Goal: Contribute content

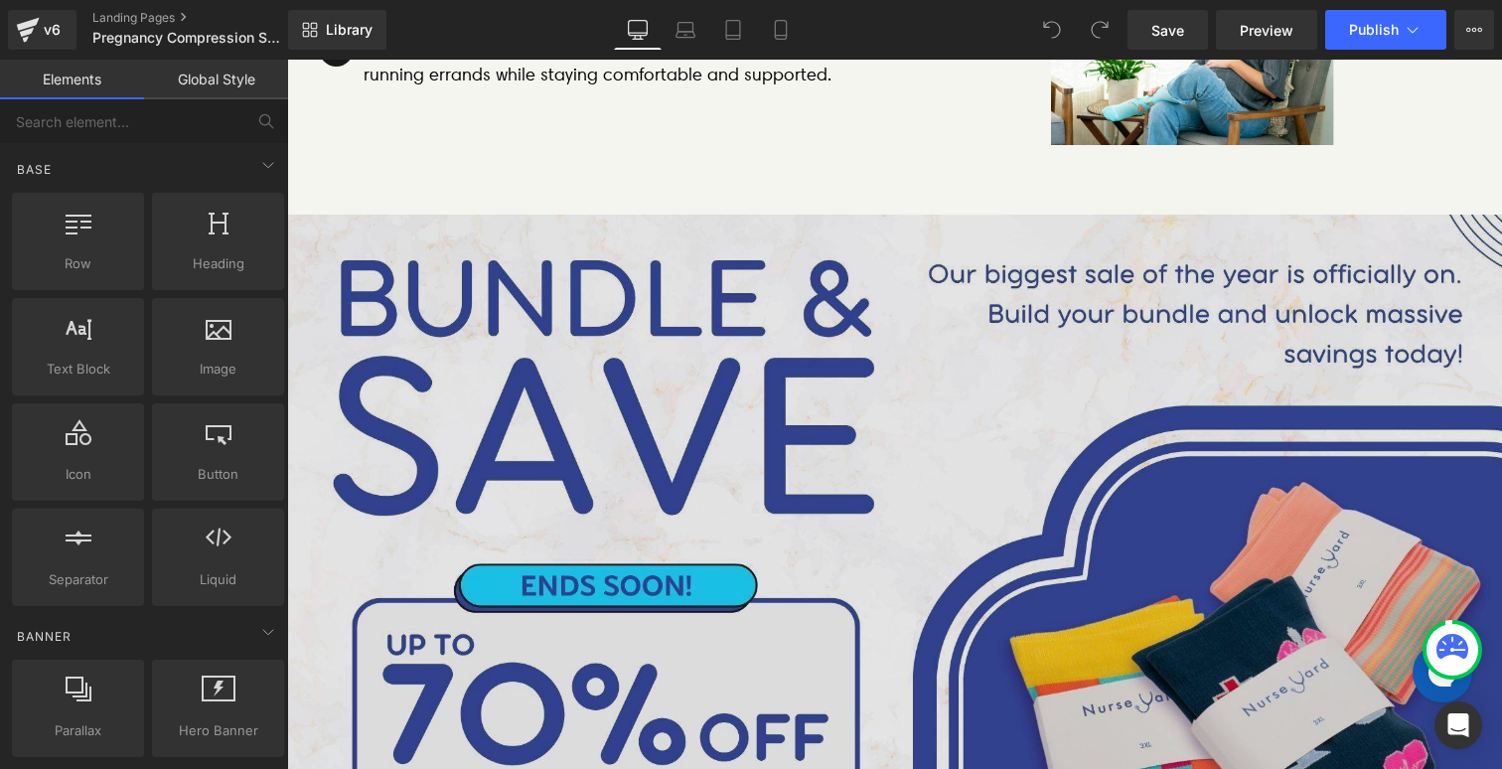
scroll to position [1505, 0]
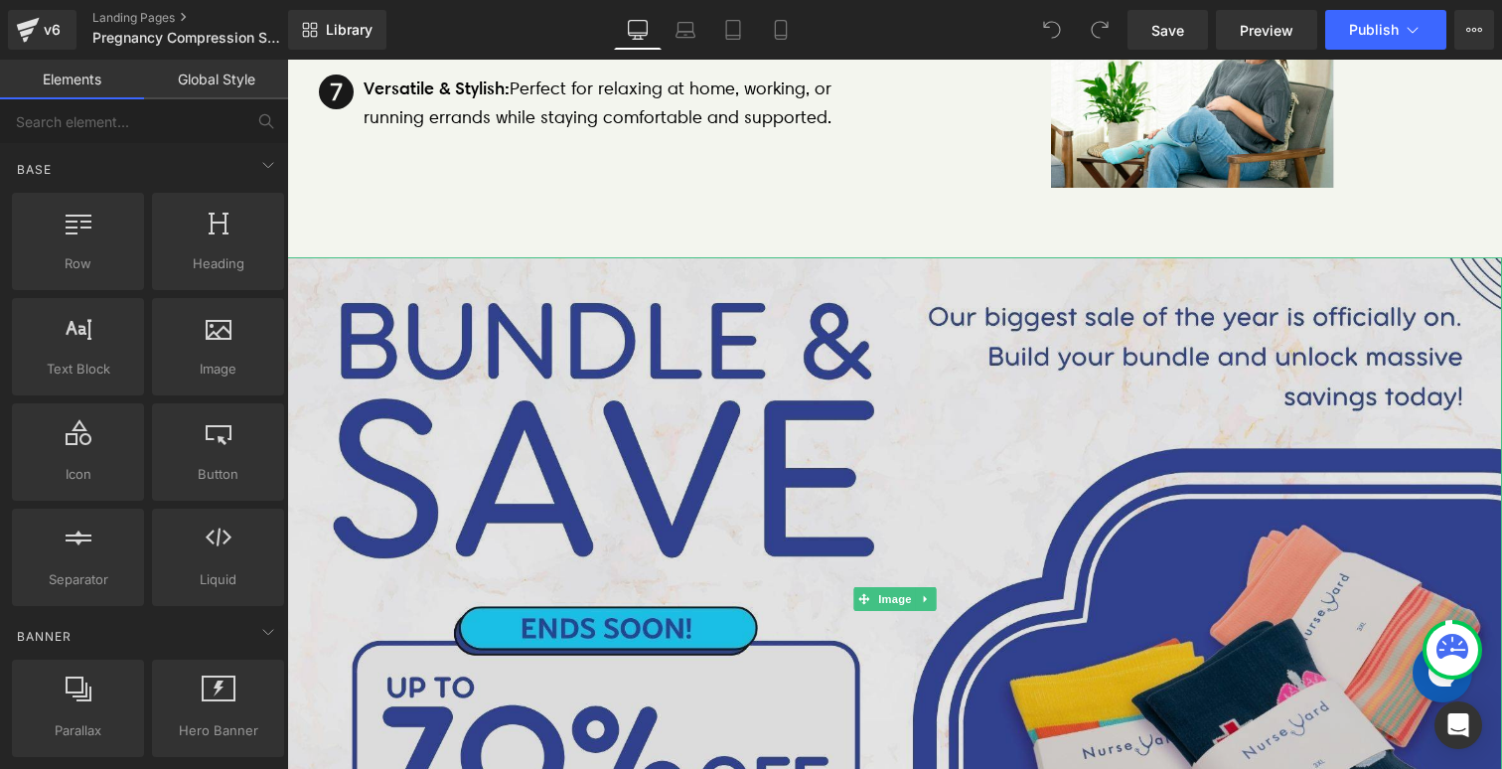
click at [492, 357] on img at bounding box center [894, 598] width 1215 height 683
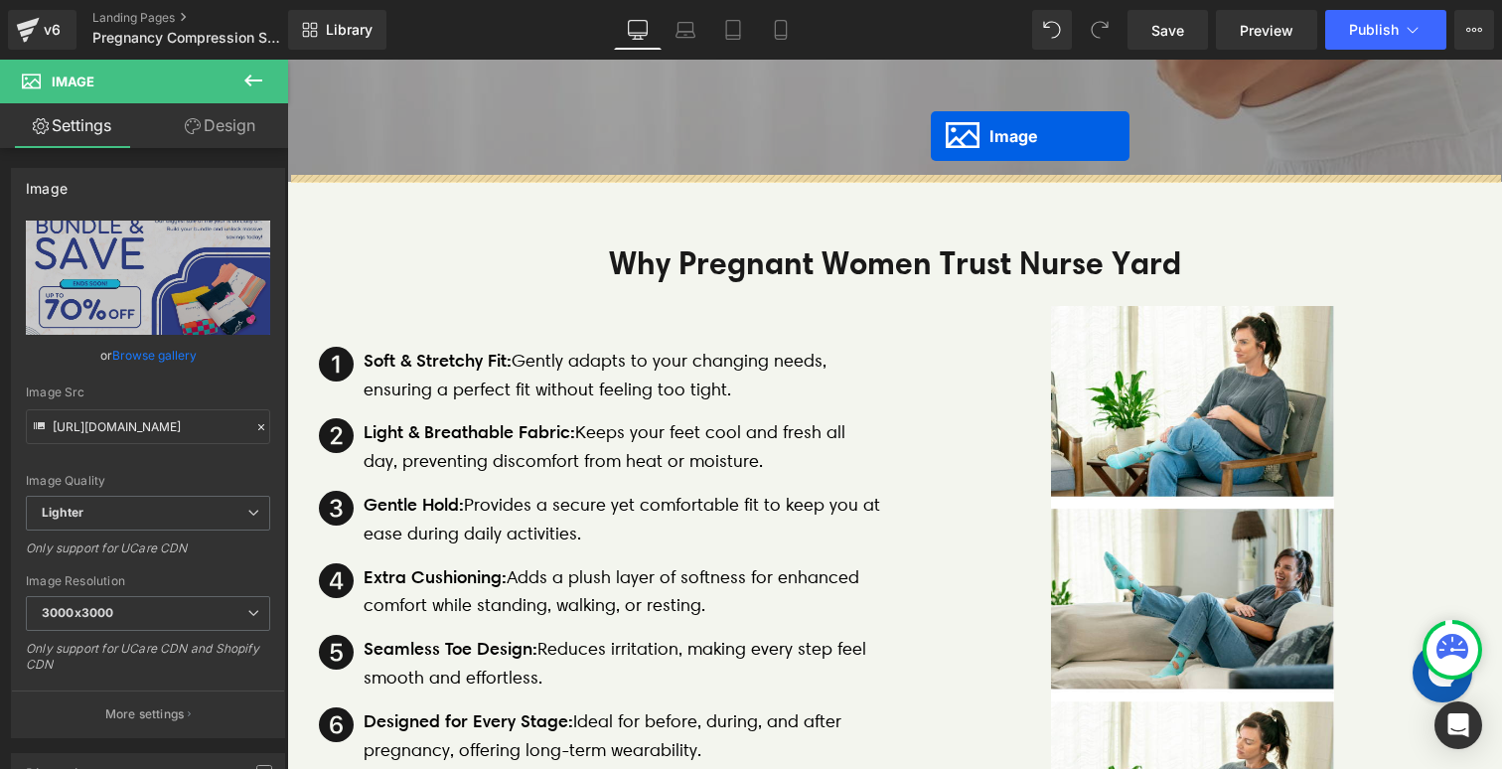
scroll to position [774, 0]
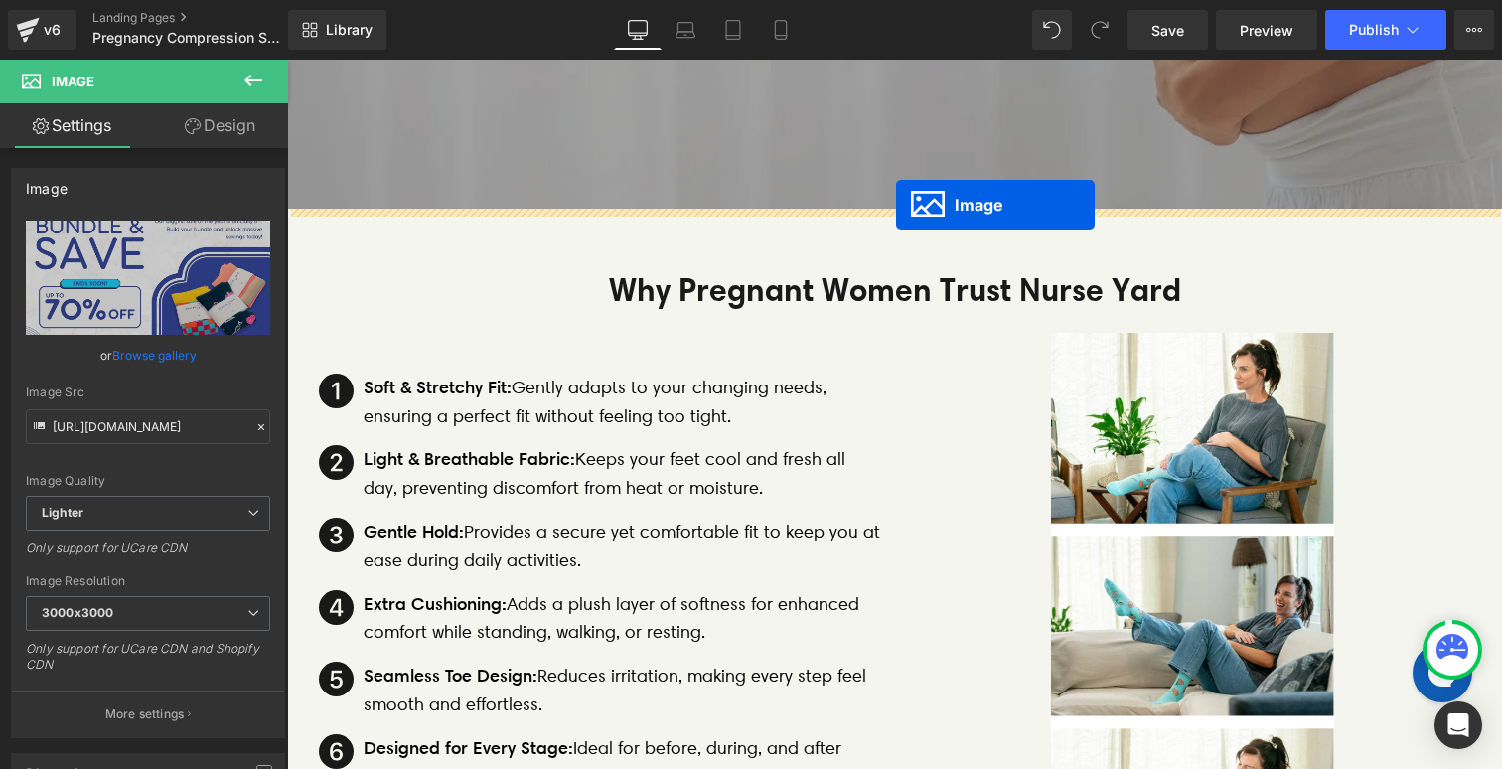
drag, startPoint x: 860, startPoint y: 594, endPoint x: 895, endPoint y: 208, distance: 387.9
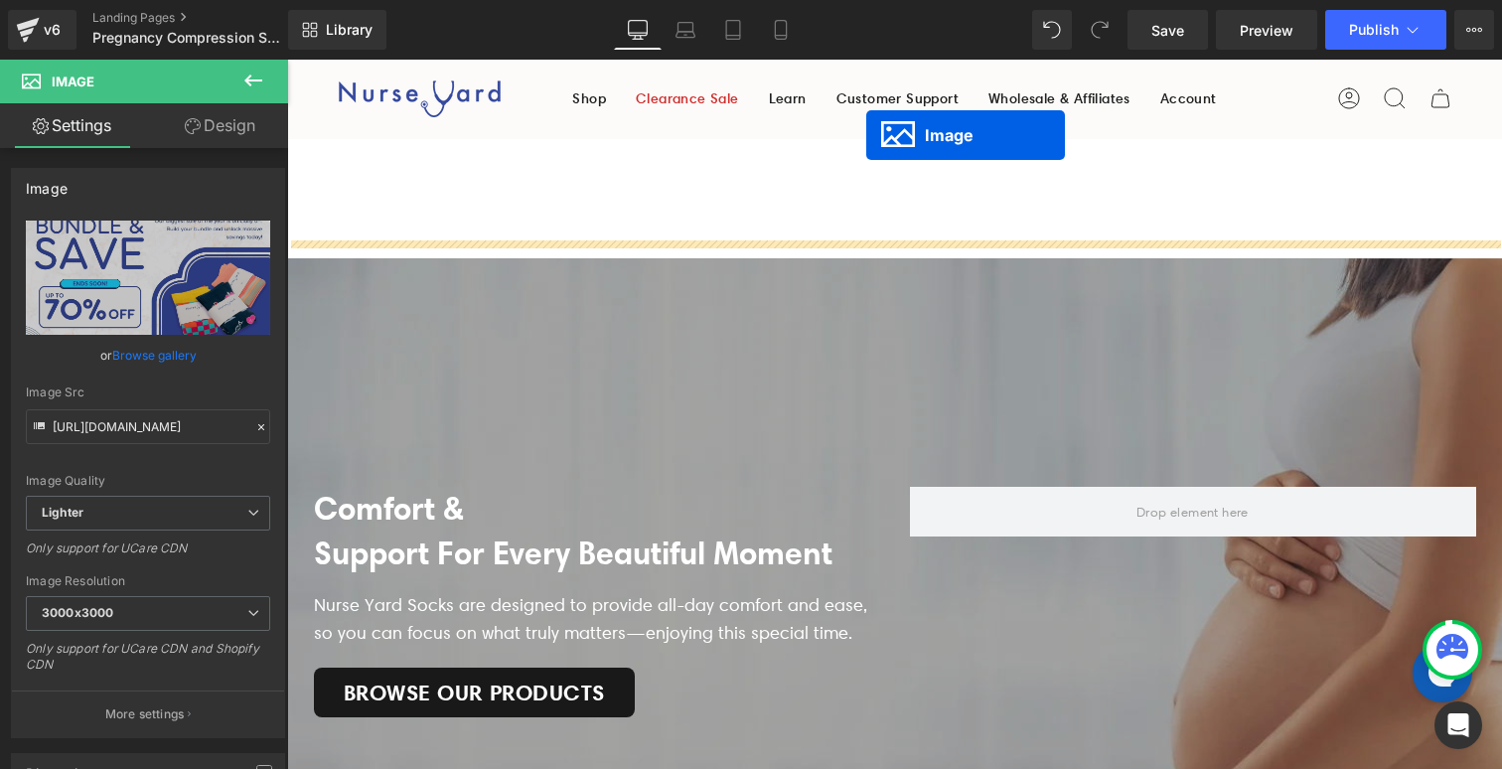
scroll to position [35, 0]
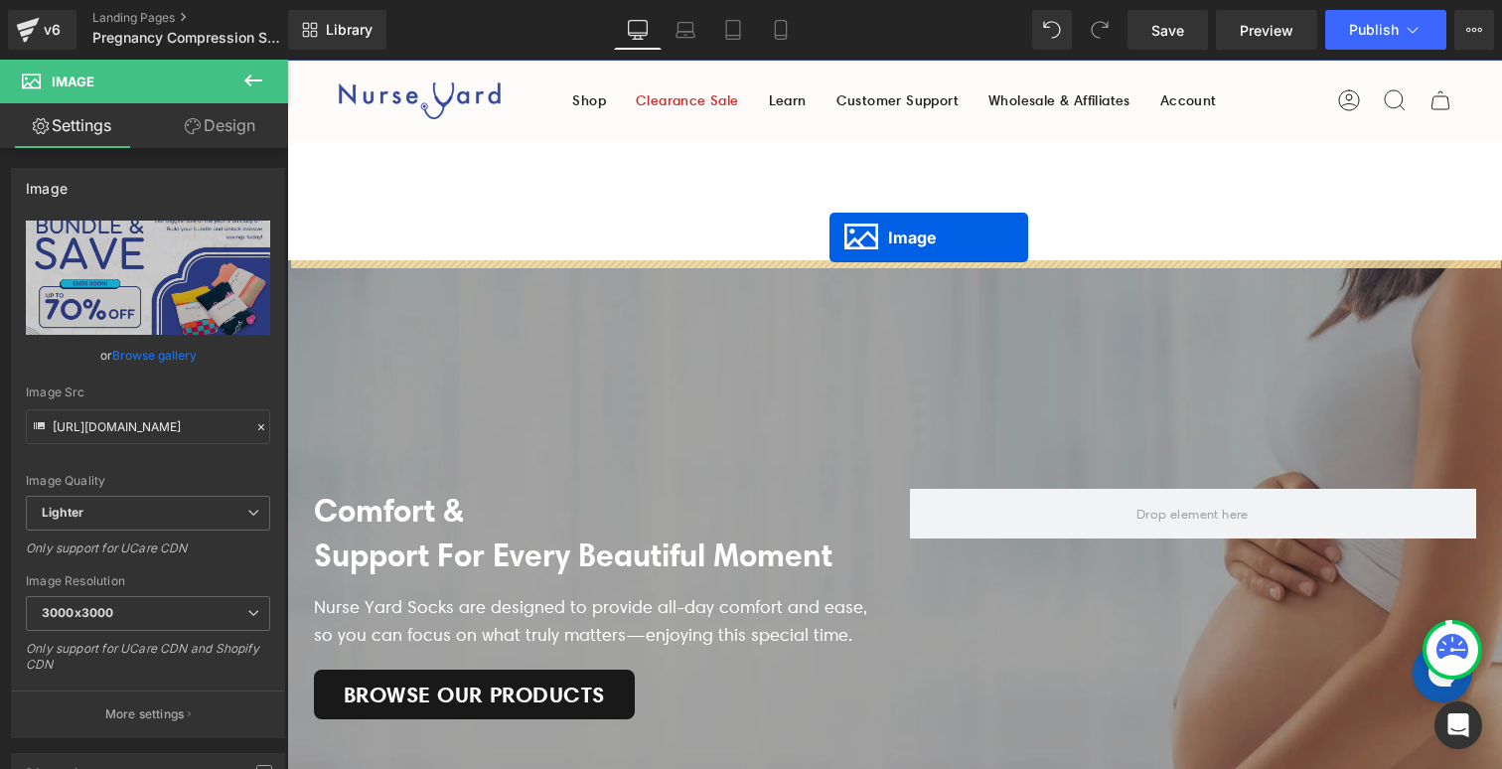
drag, startPoint x: 859, startPoint y: 751, endPoint x: 828, endPoint y: 236, distance: 515.3
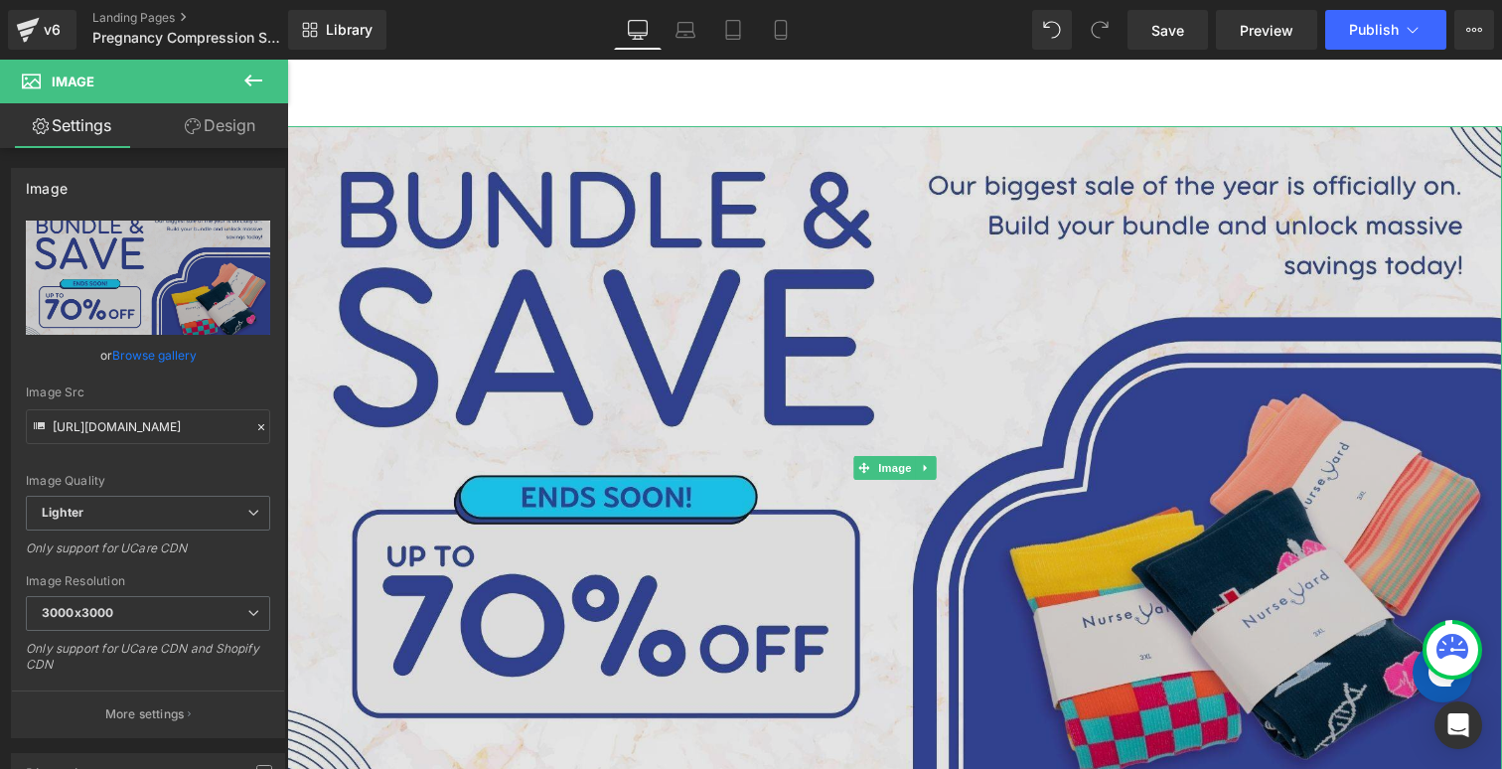
scroll to position [172, 0]
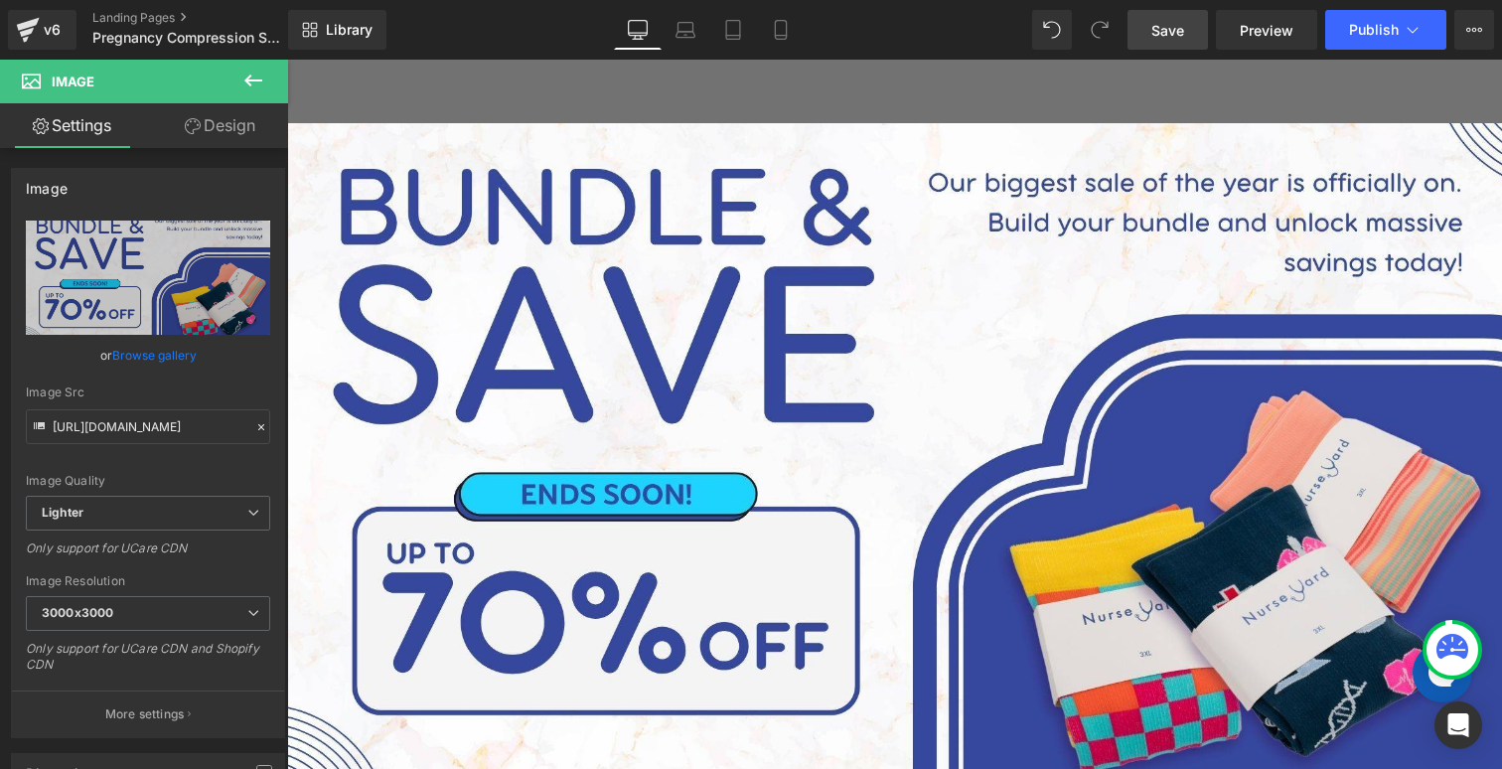
click at [1184, 31] on span "Save" at bounding box center [1167, 30] width 33 height 21
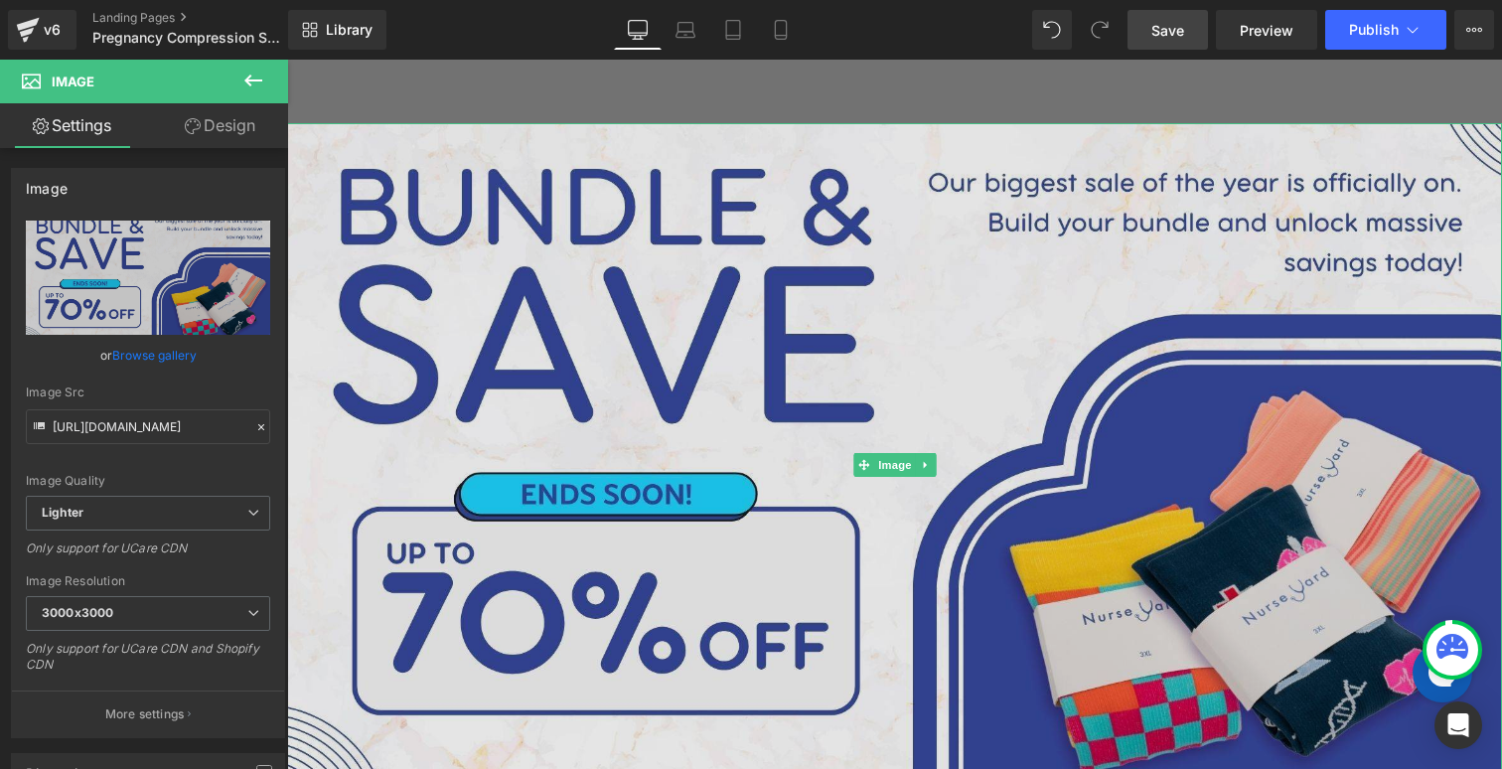
click at [801, 271] on img at bounding box center [894, 464] width 1215 height 683
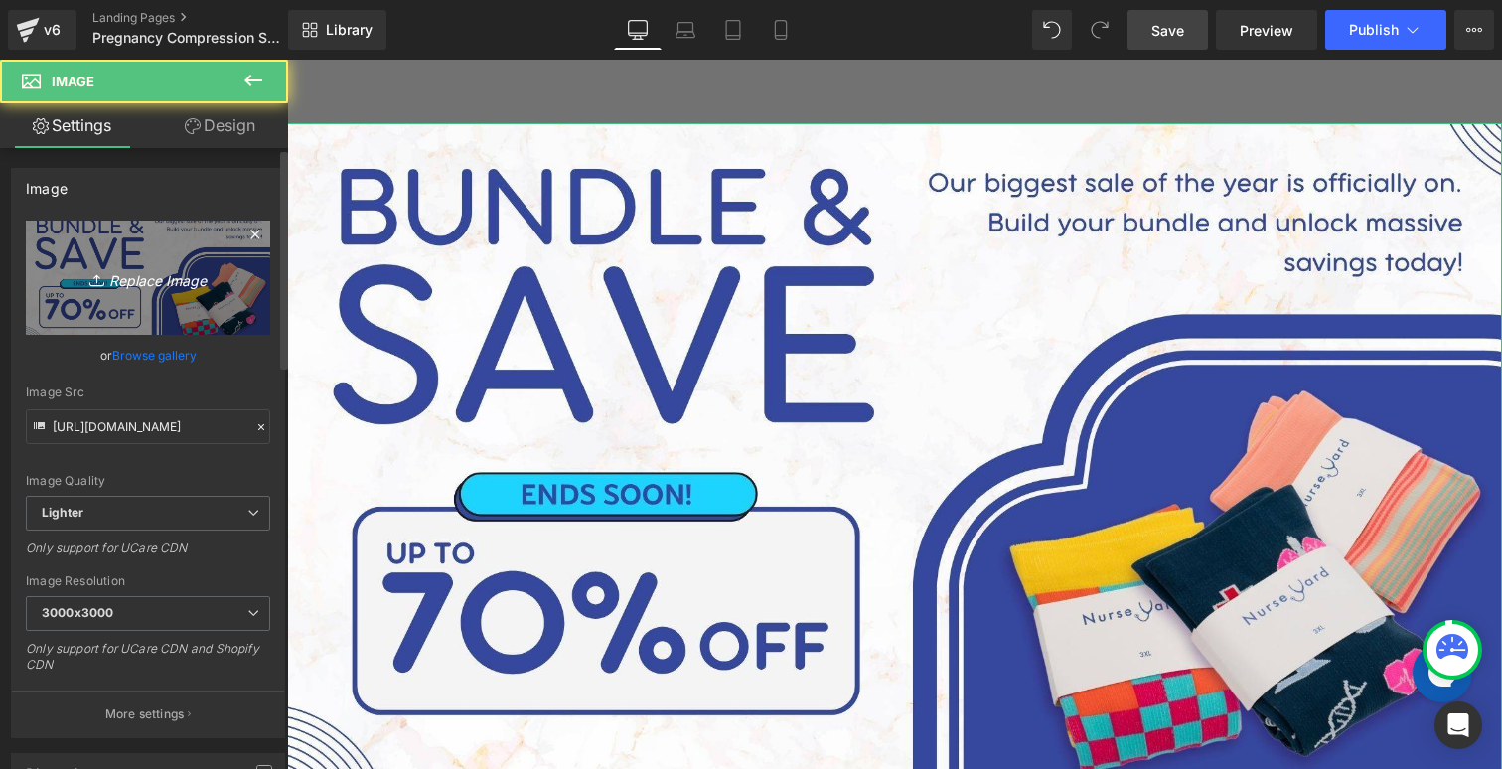
click at [149, 278] on icon "Replace Image" at bounding box center [148, 277] width 159 height 25
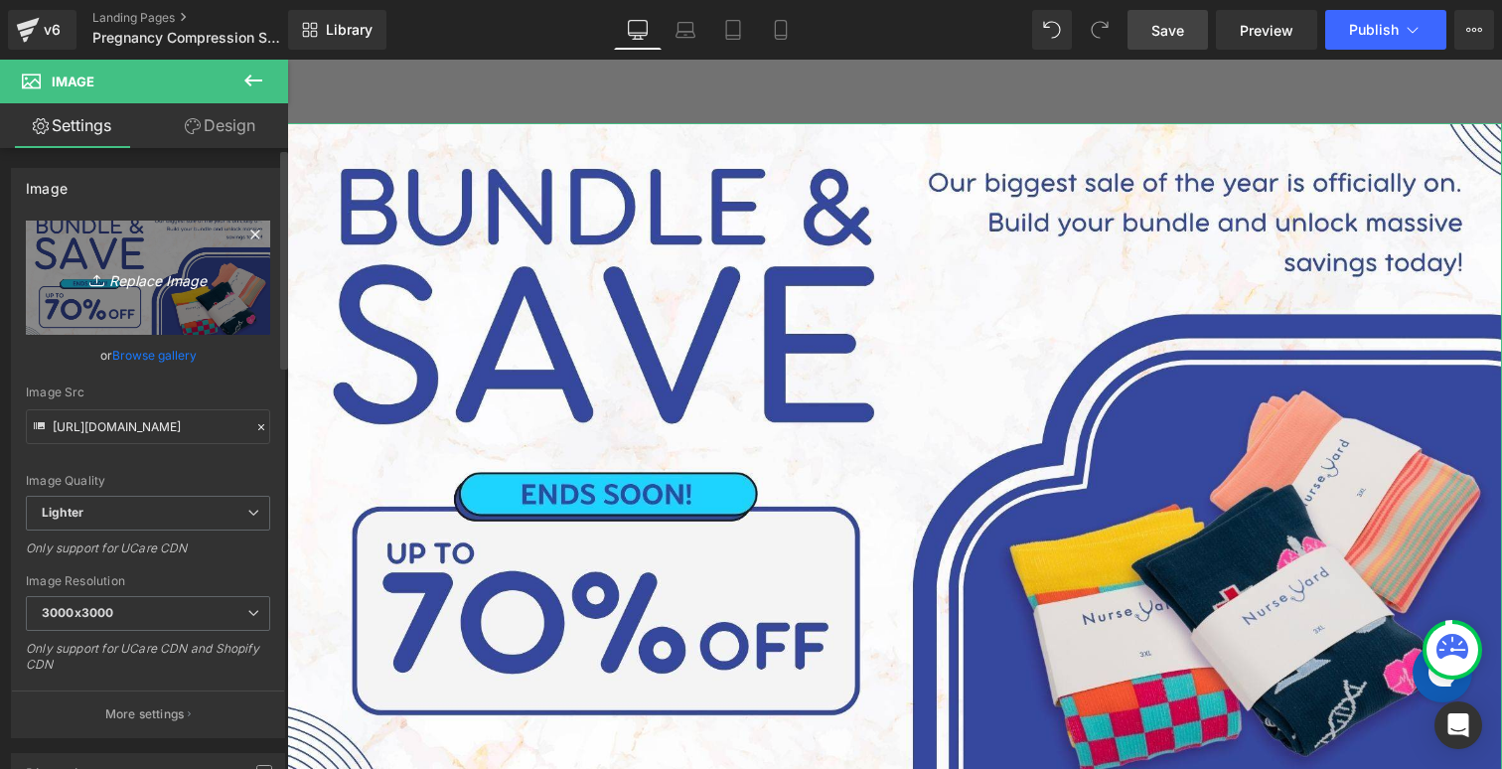
click at [163, 278] on icon "Replace Image" at bounding box center [148, 277] width 159 height 25
type input "C:\fakepath\[DATE] banner.png"
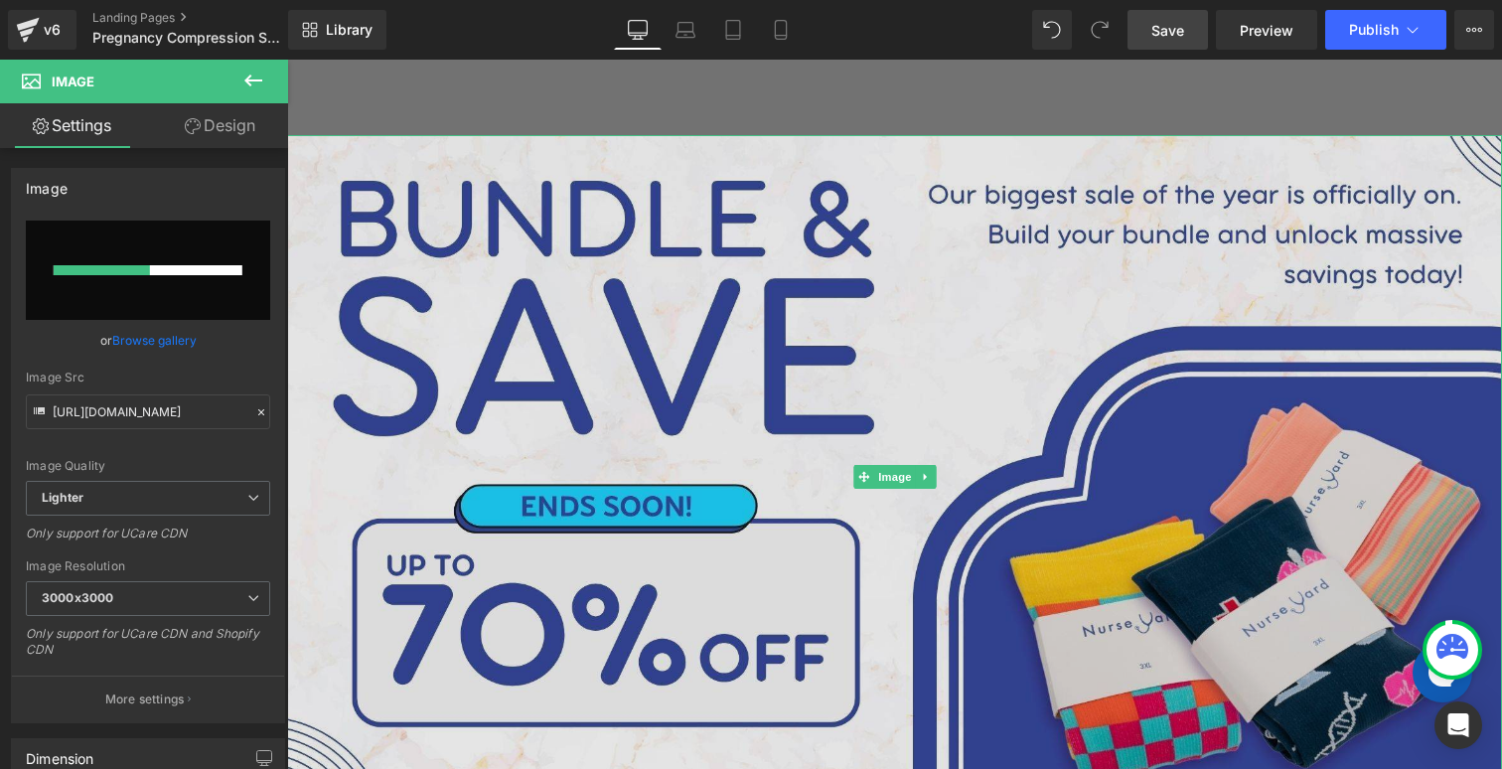
scroll to position [182, 0]
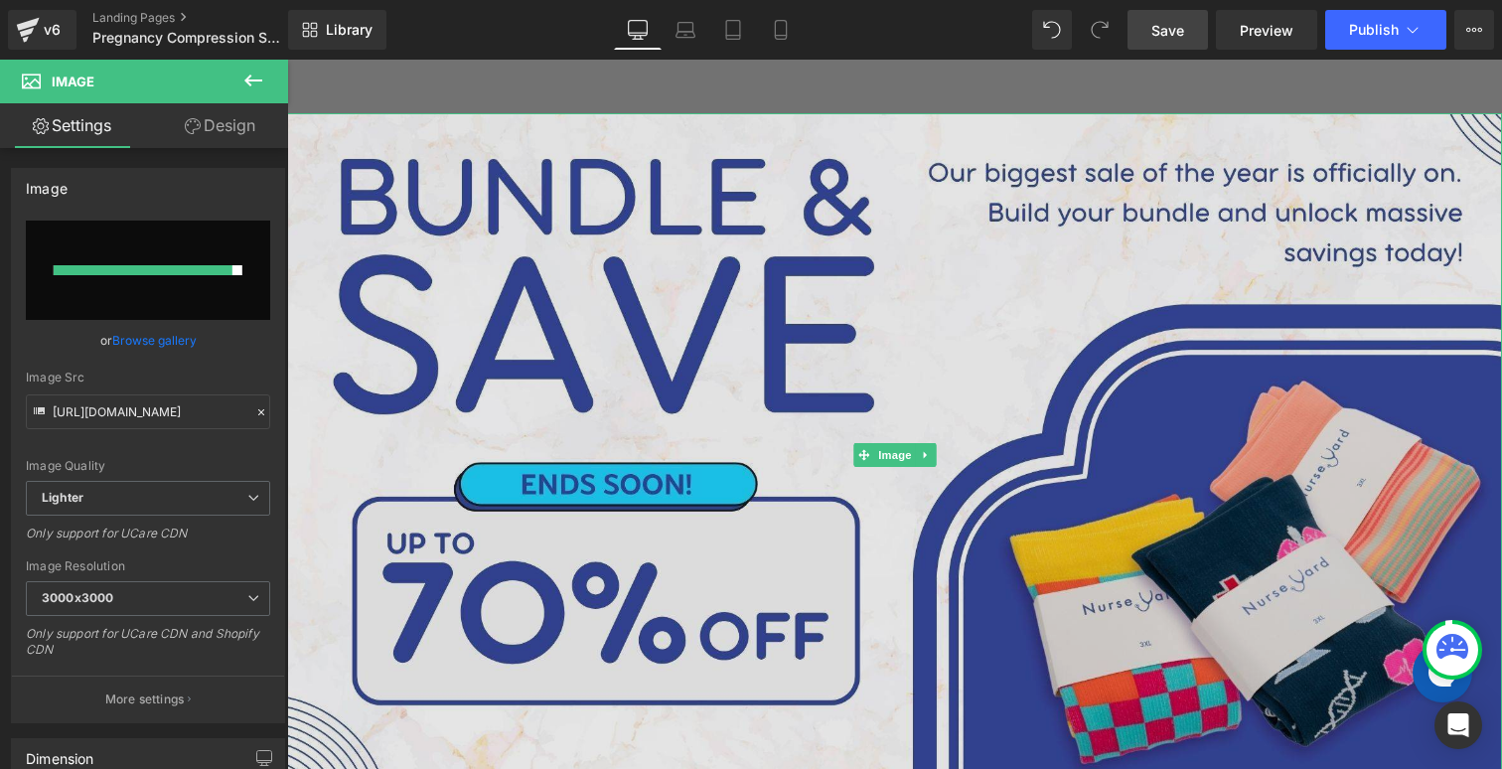
type input "[URL][DOMAIN_NAME]"
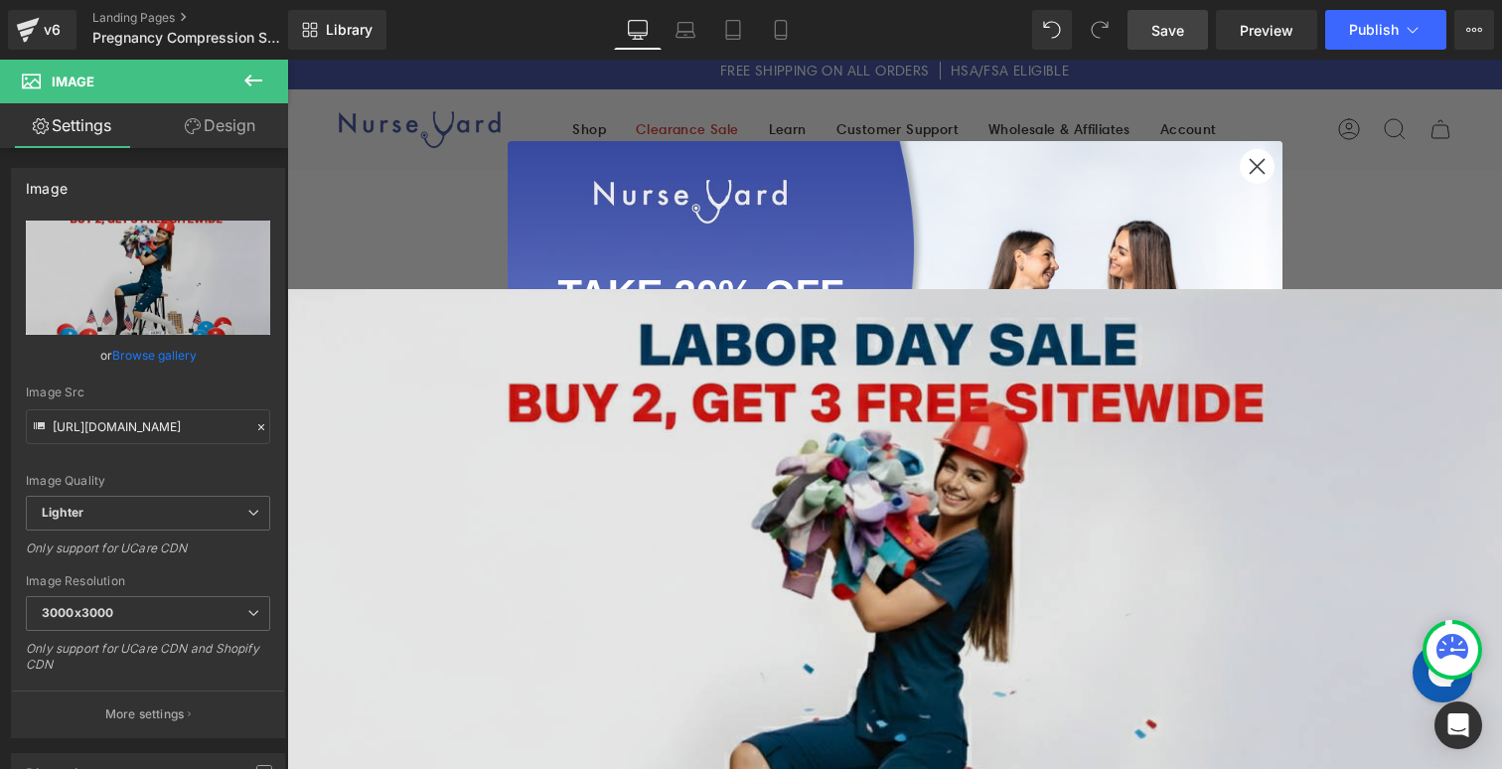
scroll to position [0, 0]
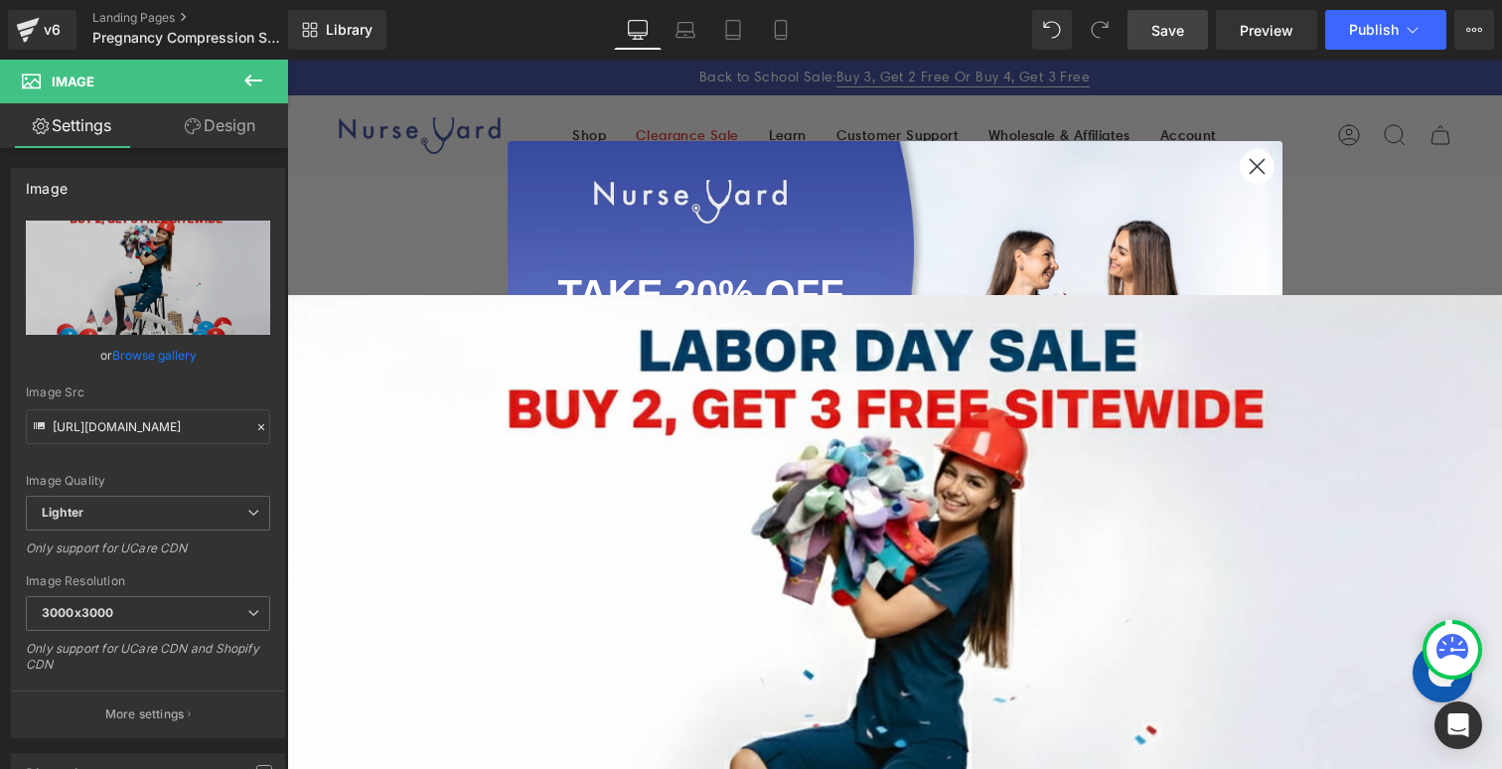
click at [1160, 31] on span "Save" at bounding box center [1167, 30] width 33 height 21
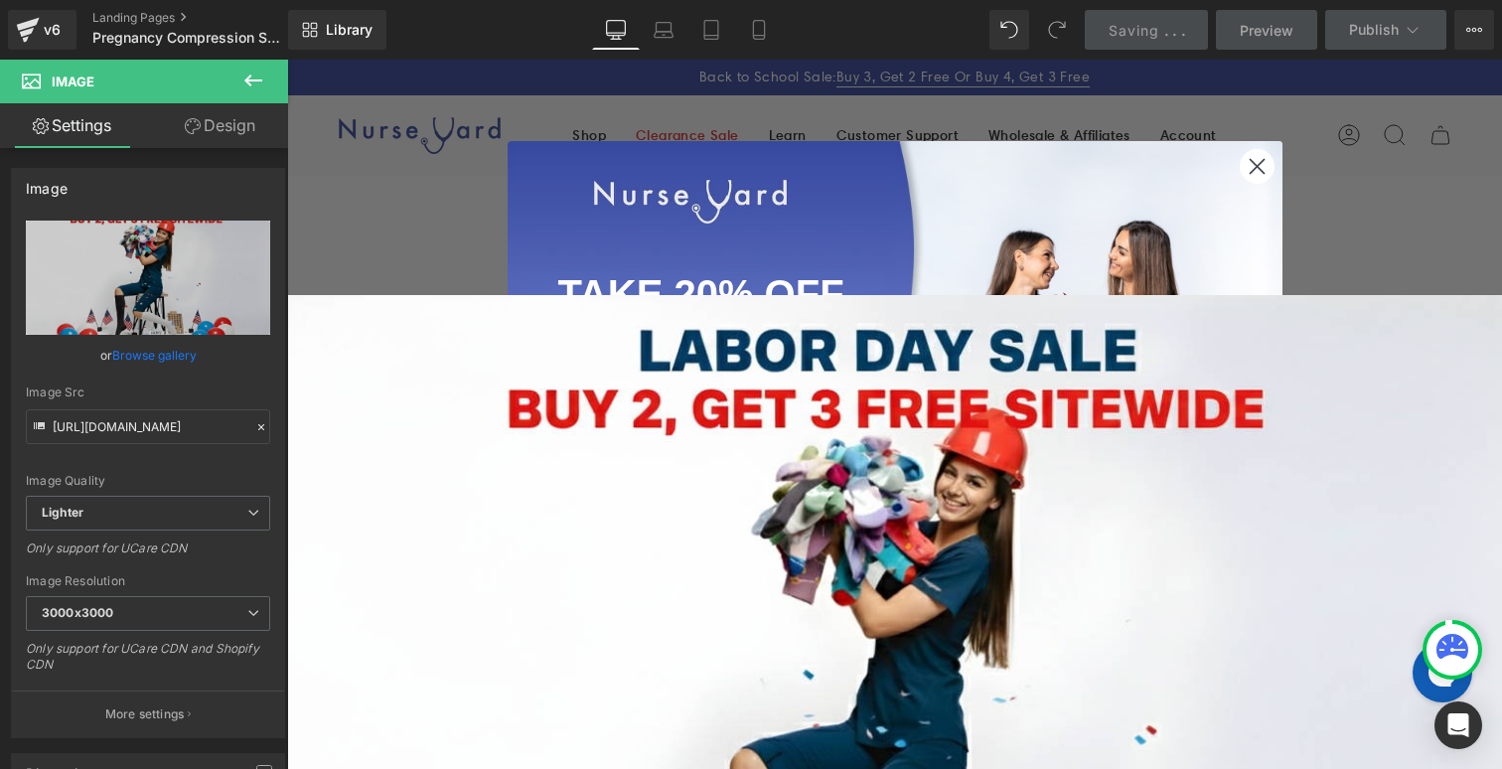
click at [1251, 159] on circle "Close dialog" at bounding box center [1255, 166] width 33 height 33
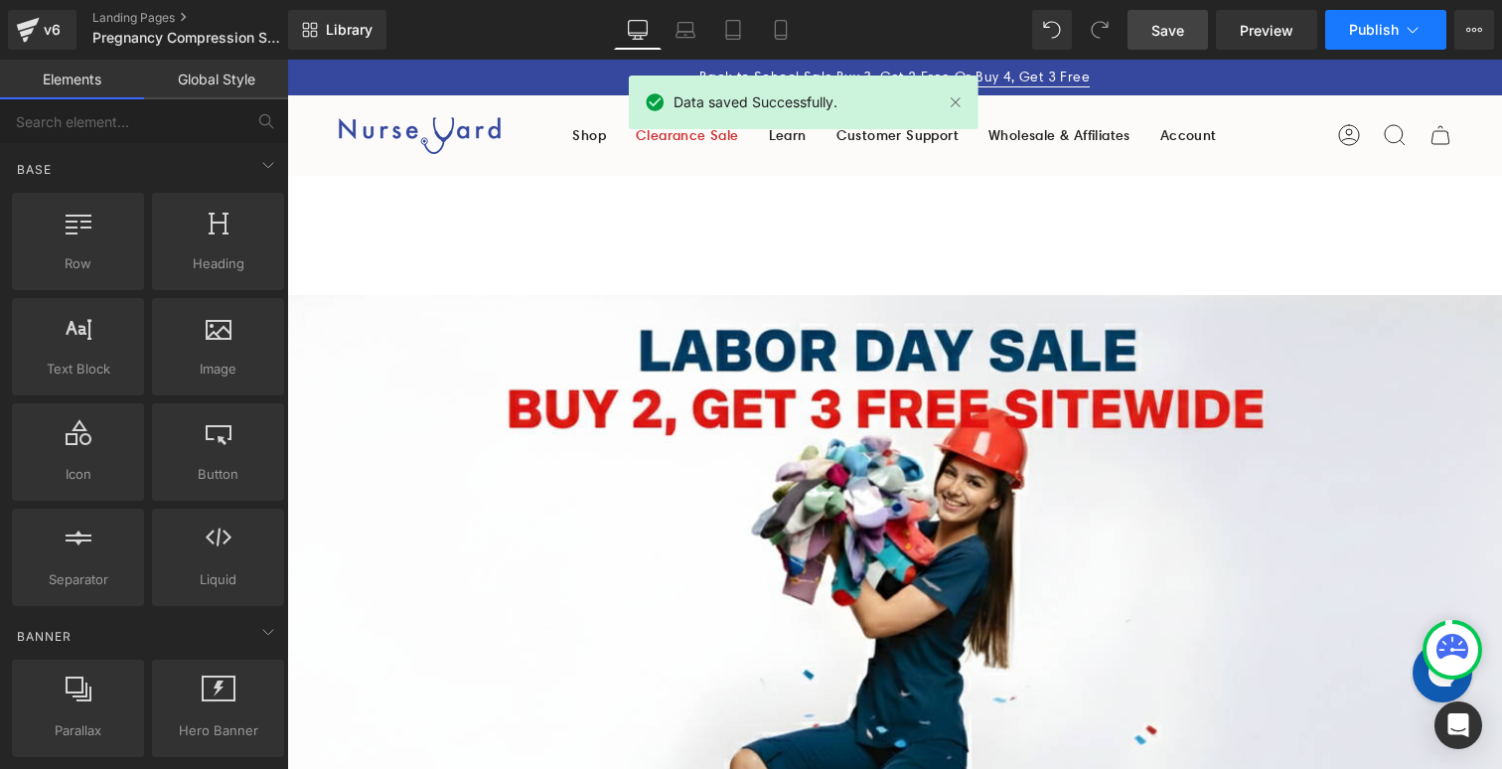
click at [1380, 25] on span "Publish" at bounding box center [1374, 30] width 50 height 16
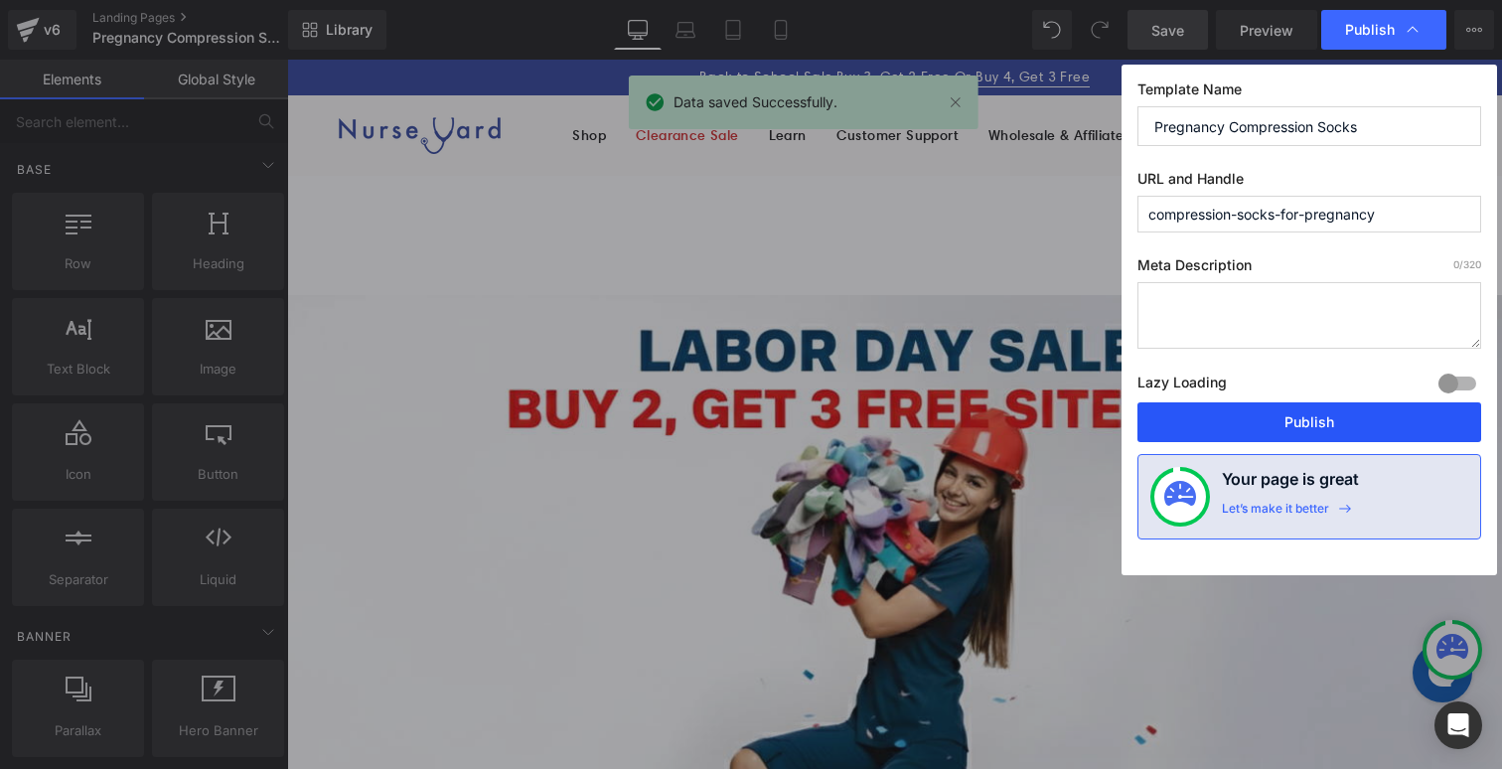
click at [1274, 418] on button "Publish" at bounding box center [1309, 422] width 344 height 40
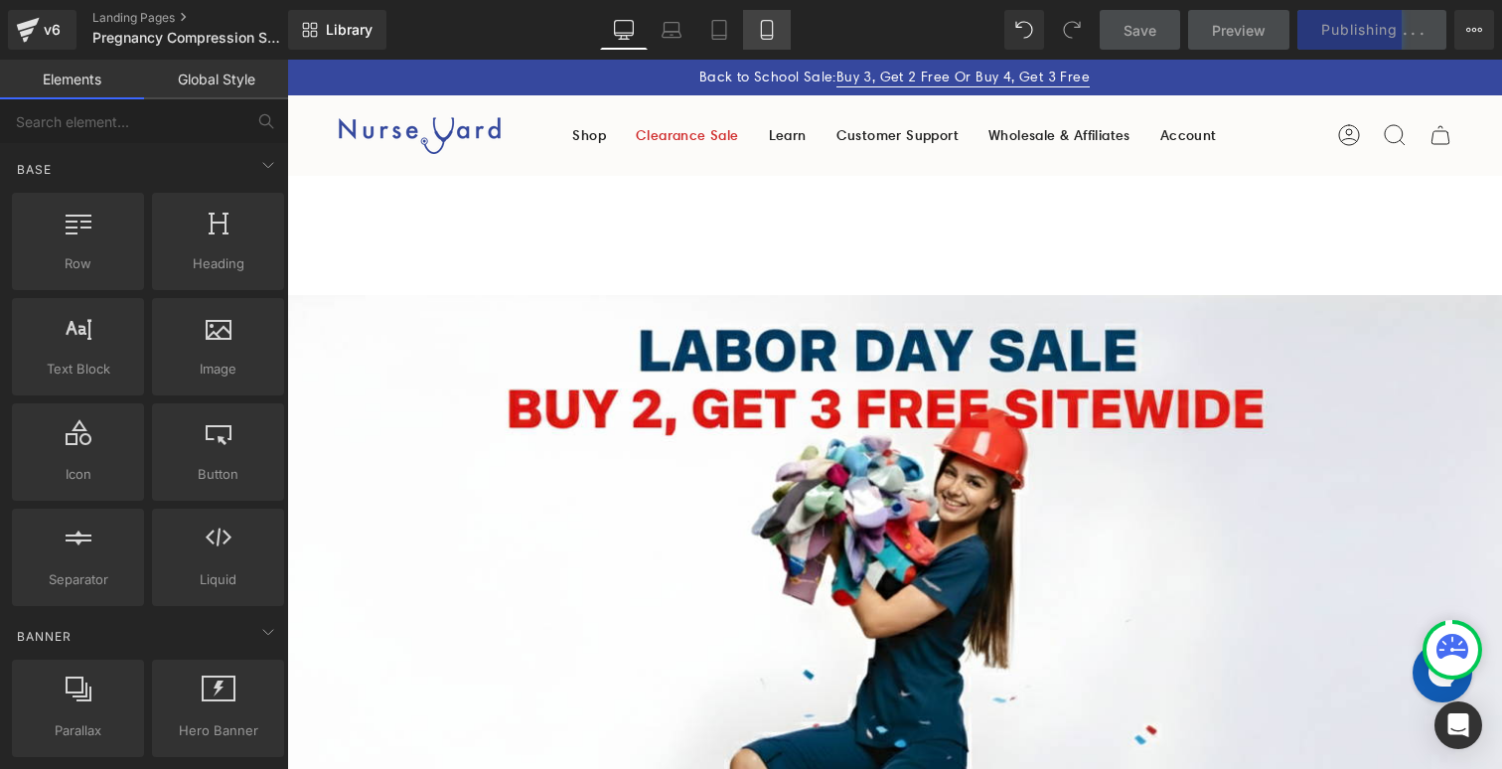
click at [760, 32] on icon at bounding box center [767, 30] width 20 height 20
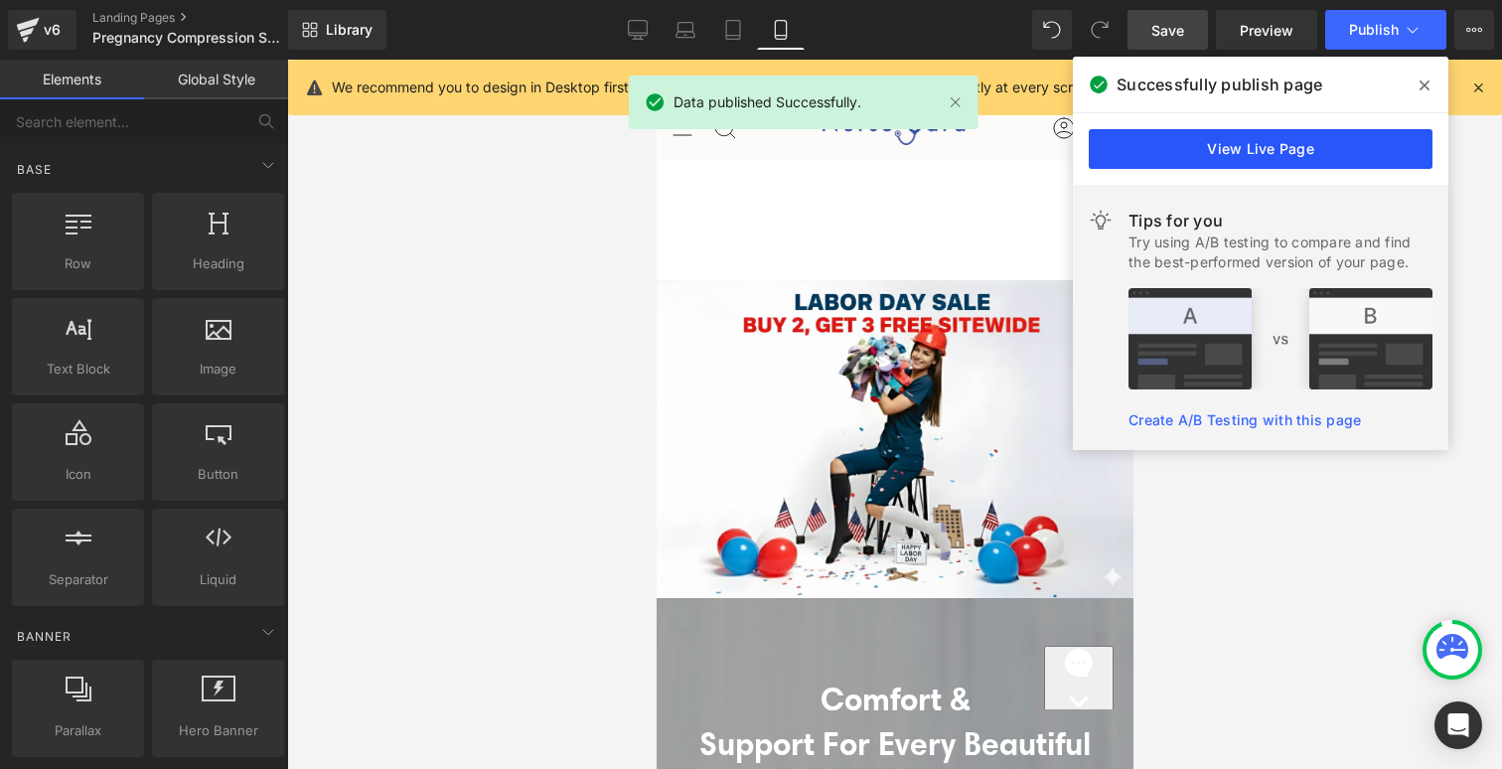
click at [1253, 146] on link "View Live Page" at bounding box center [1260, 149] width 344 height 40
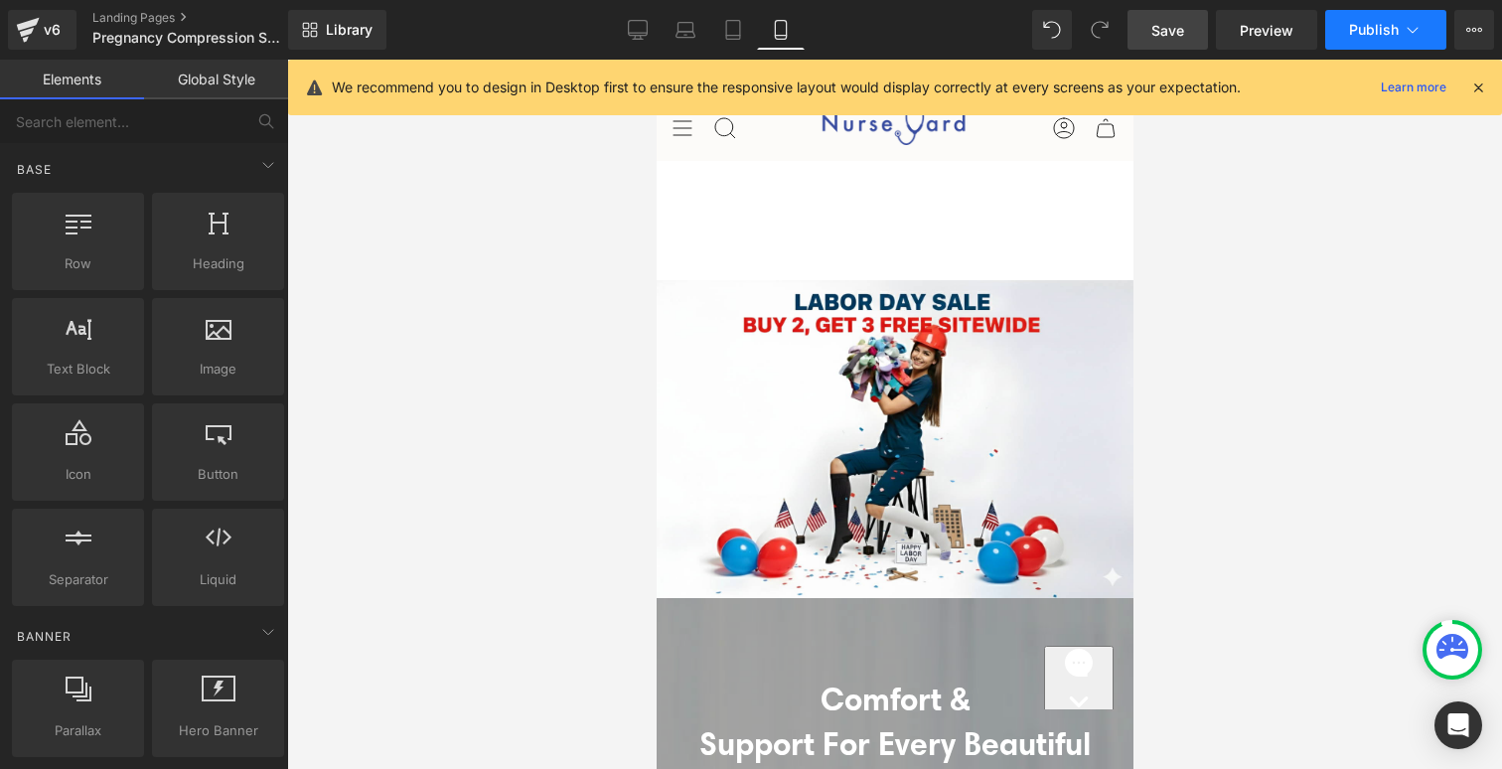
click at [1349, 38] on button "Publish" at bounding box center [1385, 30] width 121 height 40
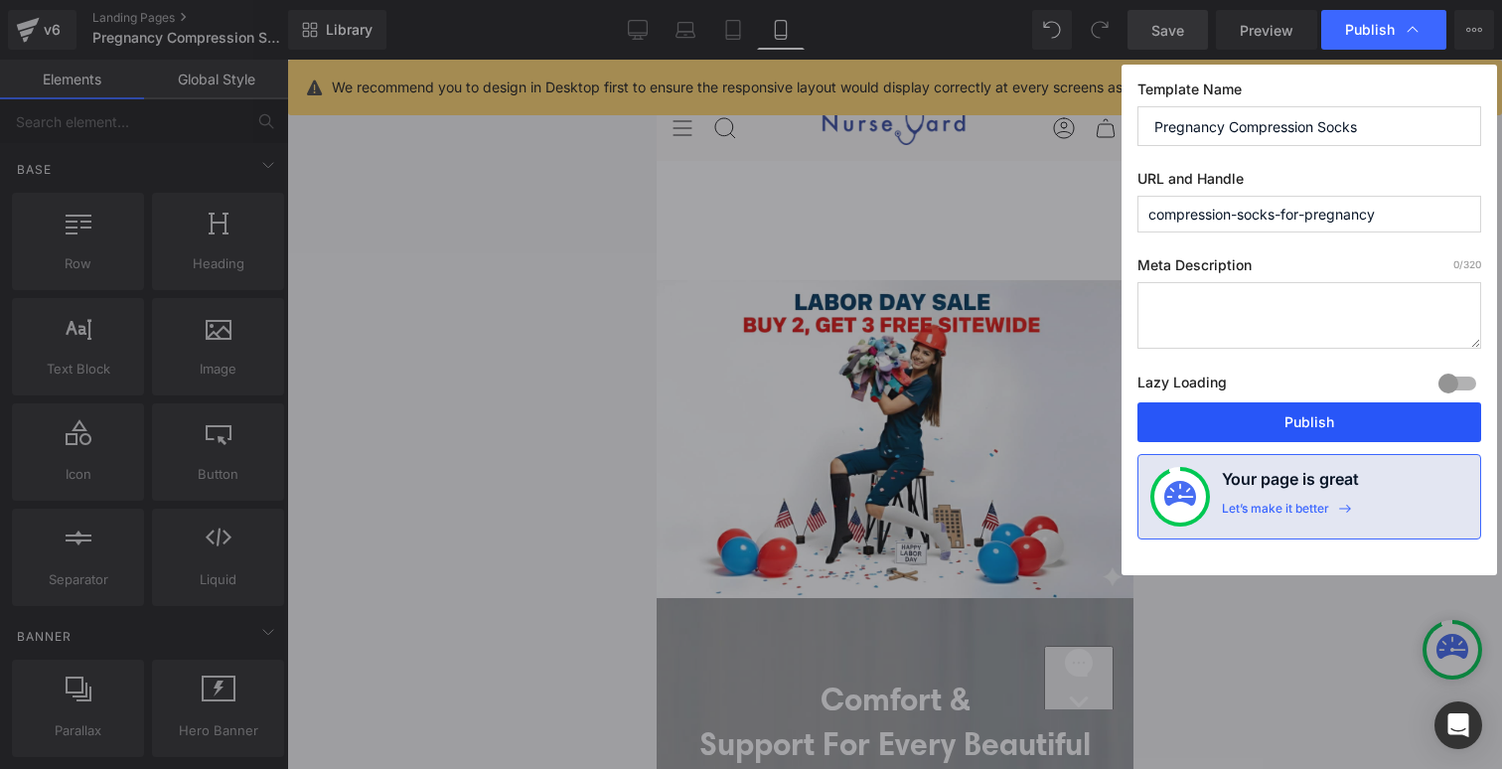
click at [1284, 412] on button "Publish" at bounding box center [1309, 422] width 344 height 40
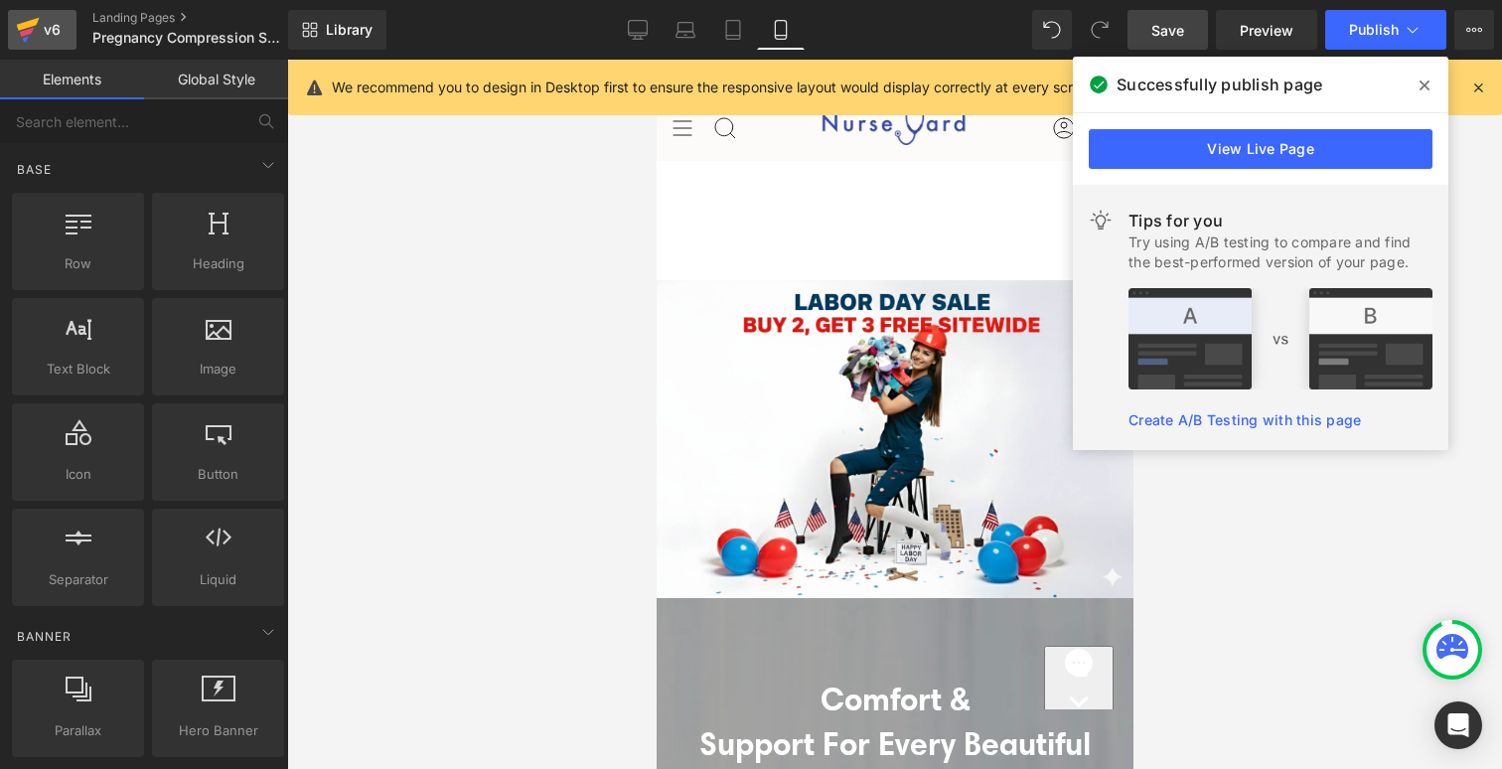
click at [17, 33] on icon at bounding box center [28, 30] width 24 height 50
